Goal: Find specific page/section: Find specific page/section

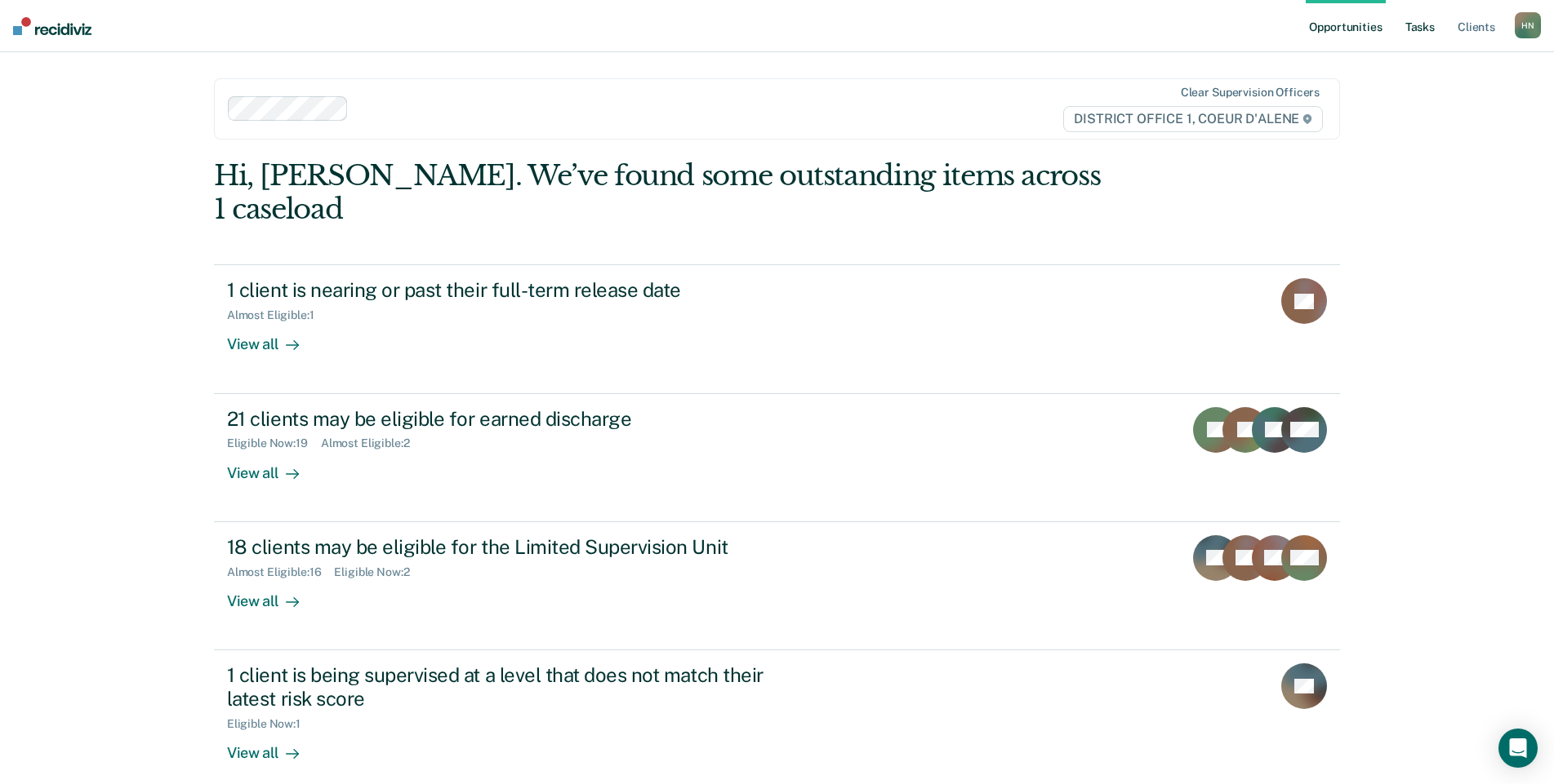
click at [1421, 27] on link "Tasks" at bounding box center [1420, 26] width 36 height 52
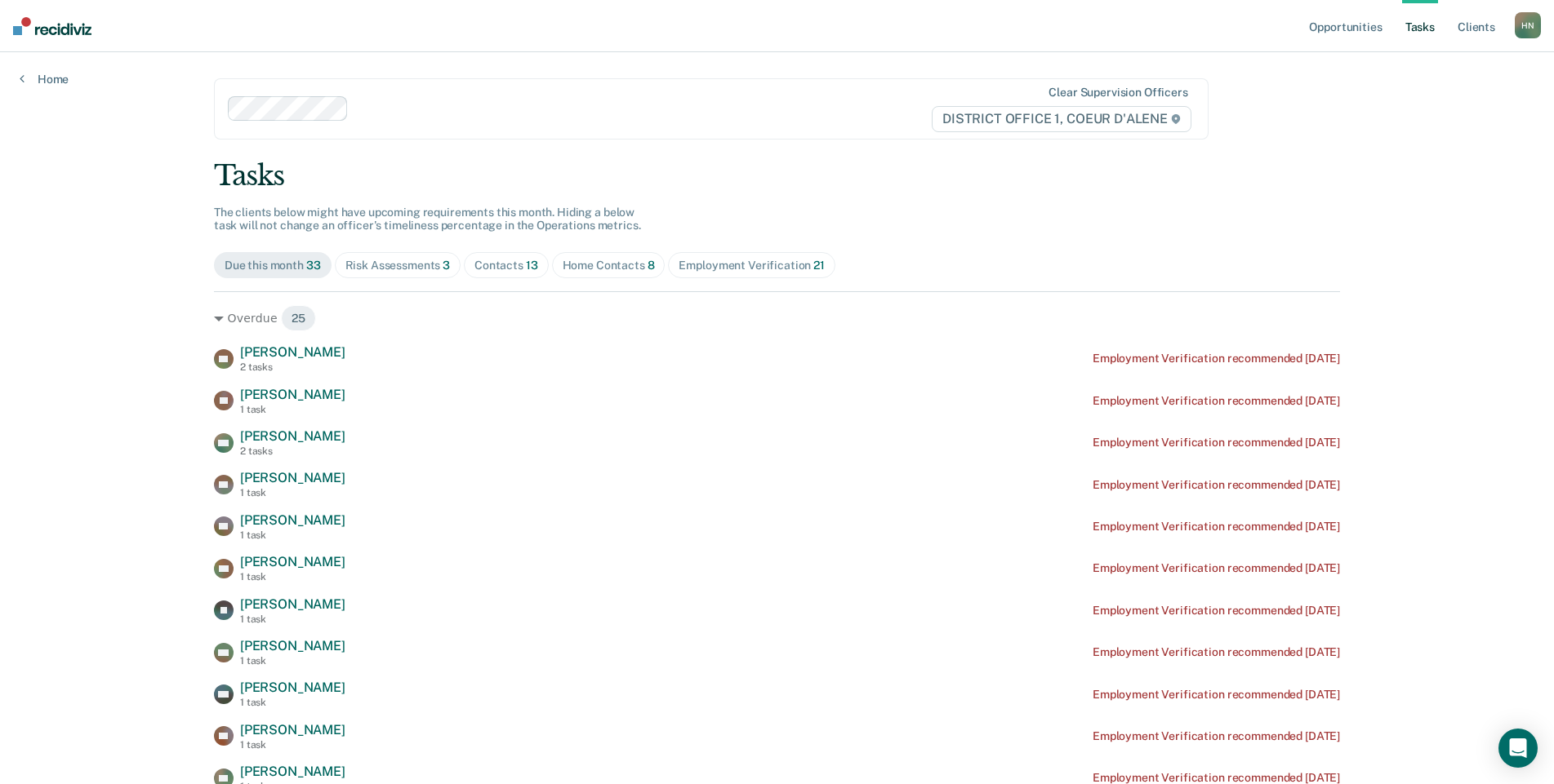
click at [359, 271] on div "Risk Assessments 3" at bounding box center [397, 265] width 105 height 14
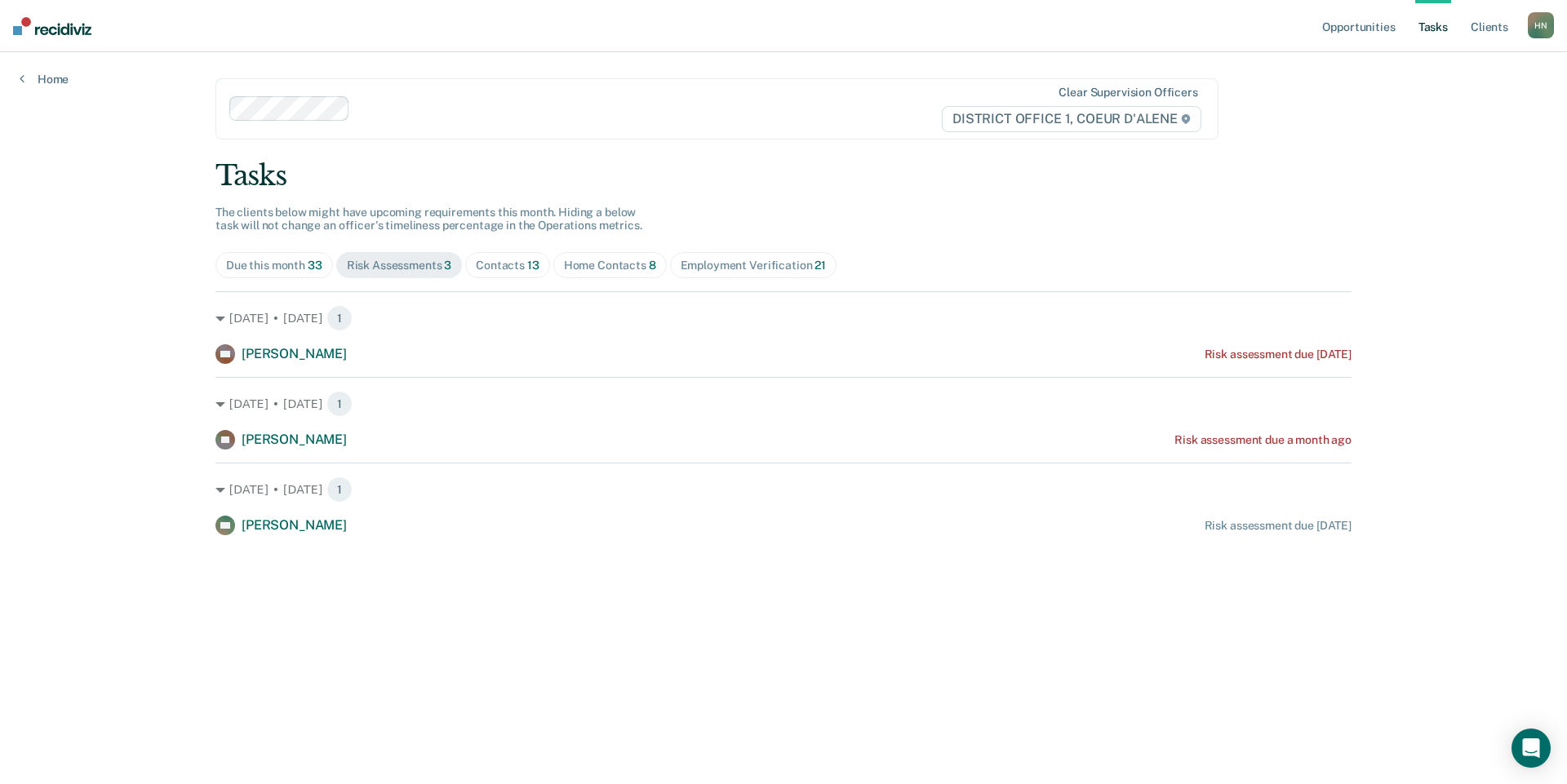
click at [528, 267] on span "13" at bounding box center [533, 265] width 12 height 13
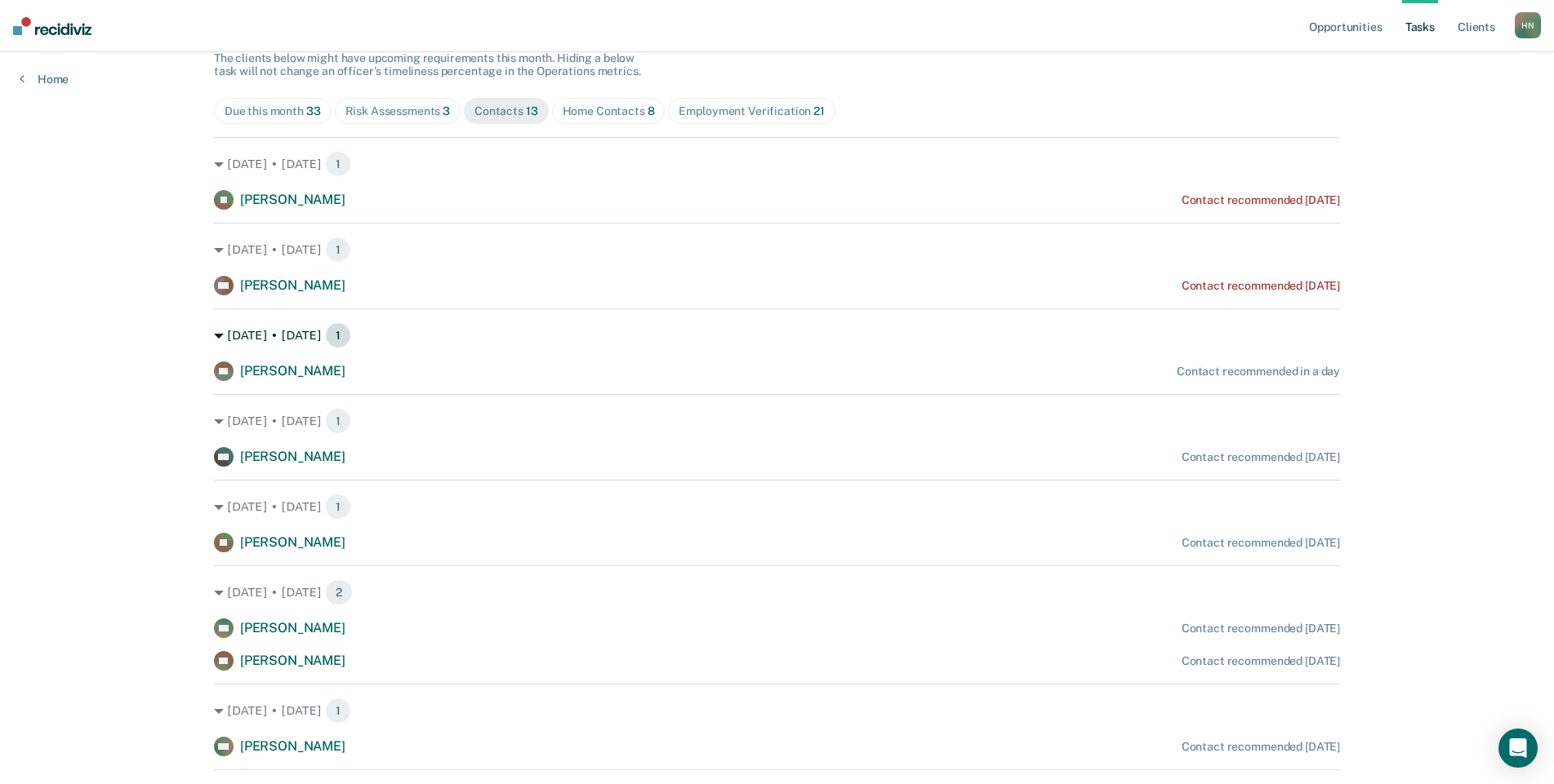
scroll to position [156, 0]
click at [271, 107] on div "Due this month 33" at bounding box center [273, 109] width 96 height 14
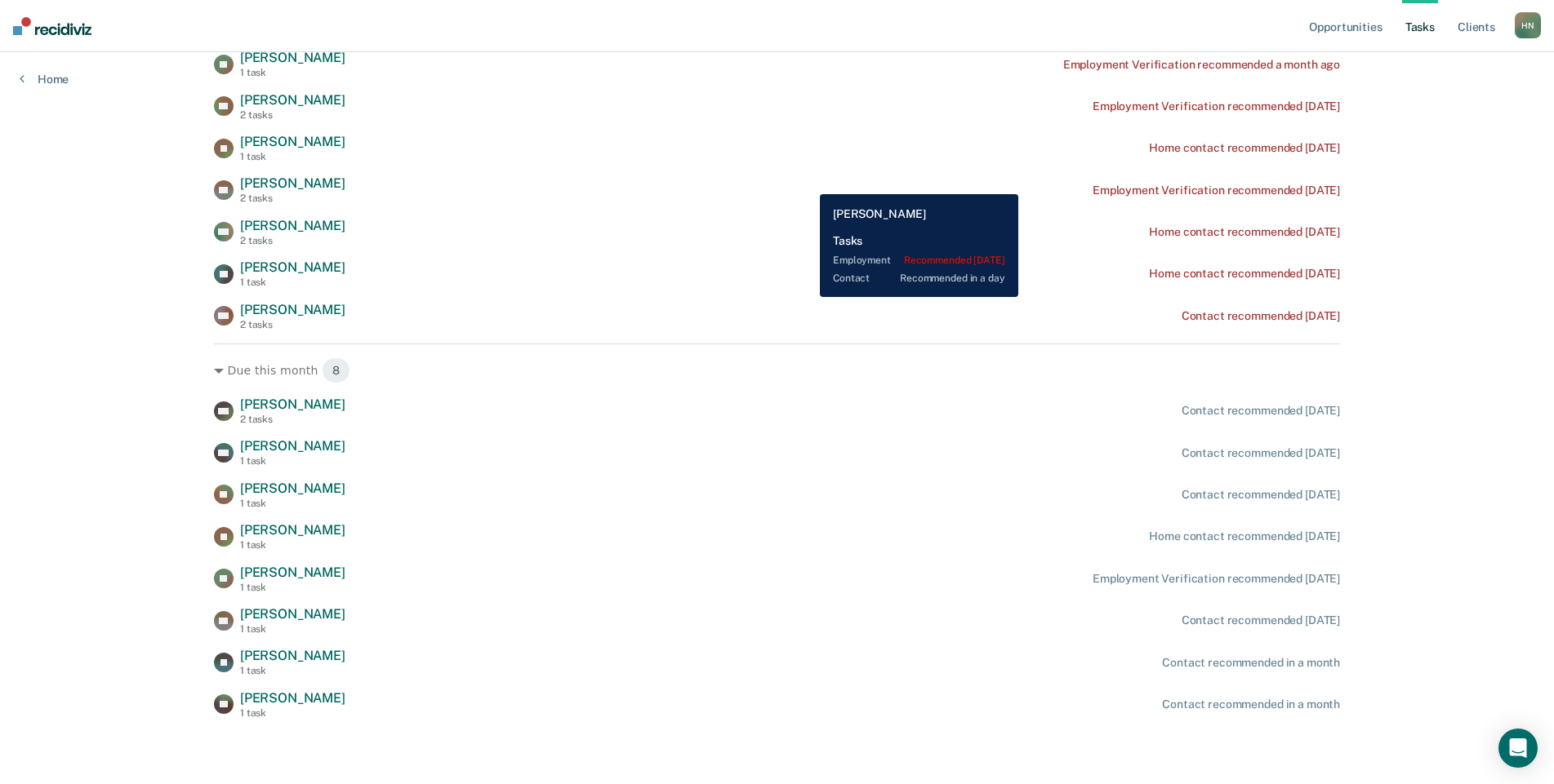
scroll to position [0, 0]
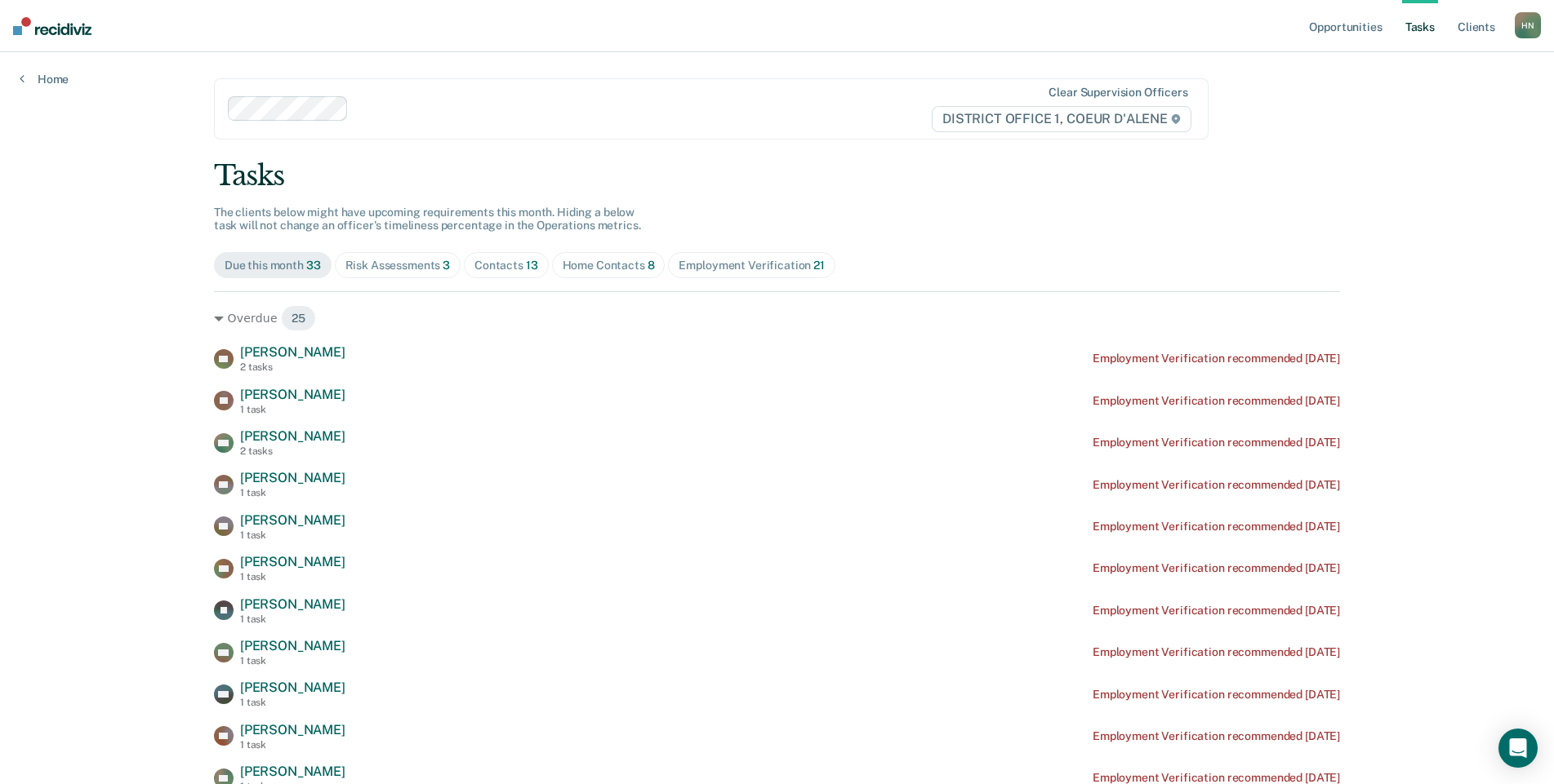
click at [598, 267] on div "Home Contacts 8" at bounding box center [608, 265] width 92 height 14
